Goal: Information Seeking & Learning: Learn about a topic

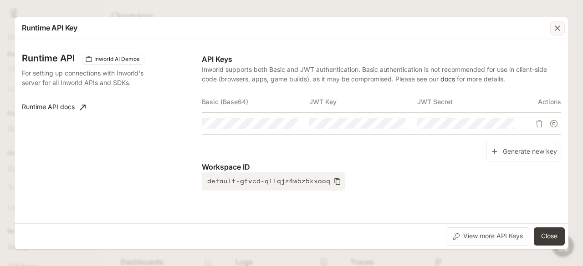
click at [553, 27] on icon "button" at bounding box center [557, 28] width 9 height 9
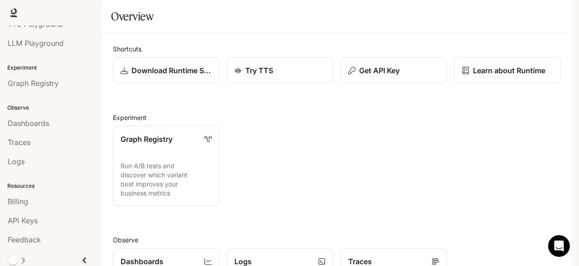
click at [82, 255] on icon "Close drawer" at bounding box center [84, 261] width 12 height 12
